Goal: Navigation & Orientation: Find specific page/section

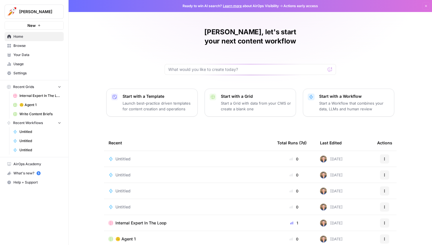
click at [41, 9] on button "Alex Testing" at bounding box center [34, 12] width 59 height 14
type input "monday"
click at [28, 43] on span "[DATE][DOMAIN_NAME]" at bounding box center [54, 43] width 75 height 6
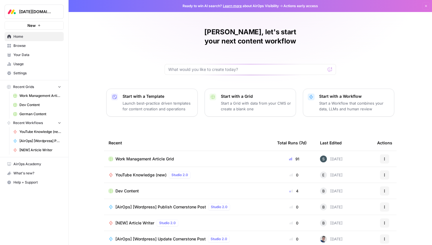
click at [25, 54] on span "Your Data" at bounding box center [37, 54] width 48 height 5
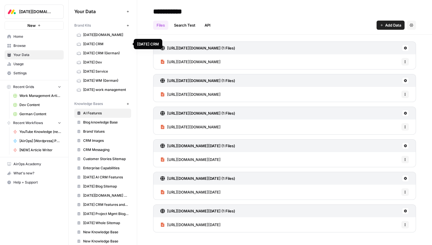
click at [99, 37] on span "[DATE][DOMAIN_NAME]" at bounding box center [105, 34] width 45 height 5
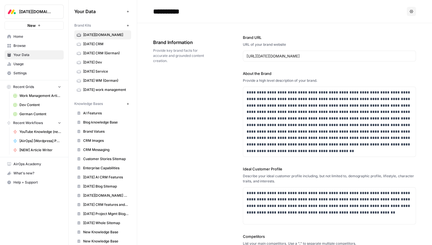
click at [97, 47] on link "[DATE] CRM" at bounding box center [102, 43] width 57 height 9
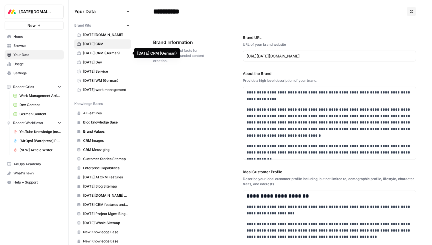
click at [96, 53] on span "[DATE] CRM (German)" at bounding box center [105, 53] width 45 height 5
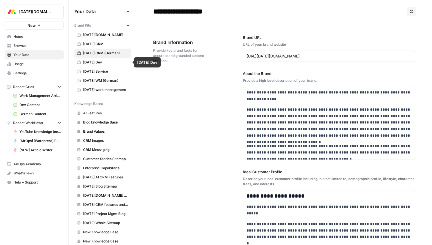
click at [100, 62] on span "[DATE] Dev" at bounding box center [105, 62] width 45 height 5
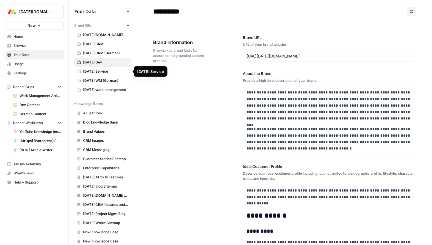
click at [100, 68] on link "[DATE] Service" at bounding box center [102, 71] width 57 height 9
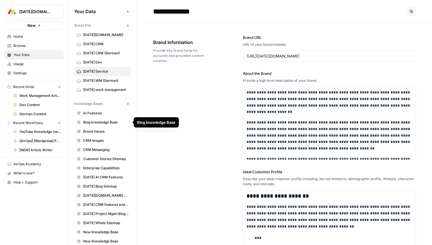
click at [101, 114] on span "AI Features" at bounding box center [105, 113] width 45 height 5
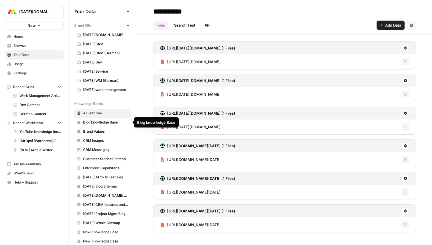
click at [101, 121] on span "Blog knowledge Base" at bounding box center [105, 122] width 45 height 5
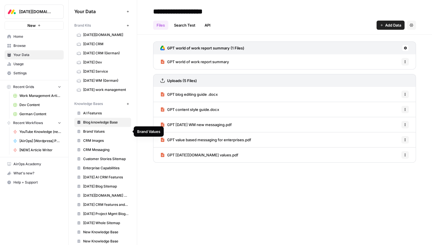
click at [101, 129] on span "Brand Values" at bounding box center [105, 131] width 45 height 5
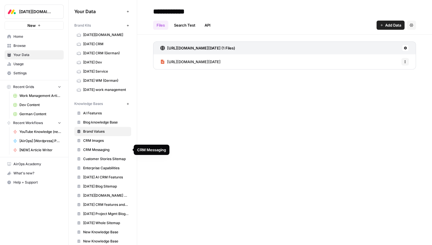
click at [101, 148] on span "CRM Messaging" at bounding box center [105, 149] width 45 height 5
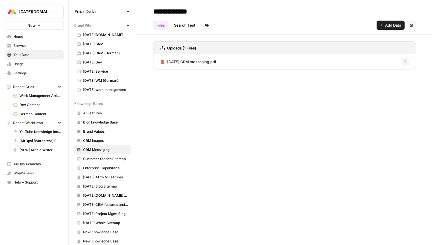
click at [101, 156] on link "Customer Stories Sitemap" at bounding box center [102, 158] width 57 height 9
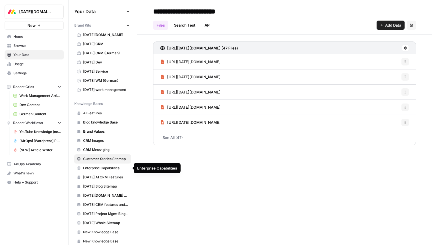
click at [100, 171] on link "Enterprise Capabilities" at bounding box center [102, 167] width 57 height 9
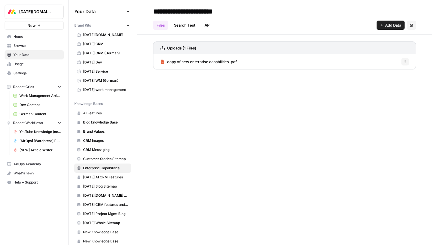
click at [93, 36] on span "[DATE][DOMAIN_NAME]" at bounding box center [105, 34] width 45 height 5
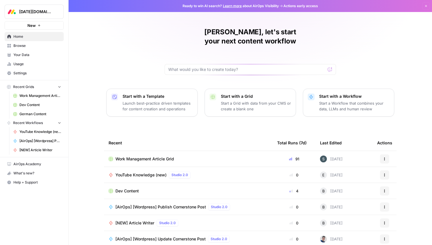
click at [46, 11] on span "[DATE][DOMAIN_NAME]" at bounding box center [36, 12] width 35 height 6
